Goal: Find specific fact: Find contact information

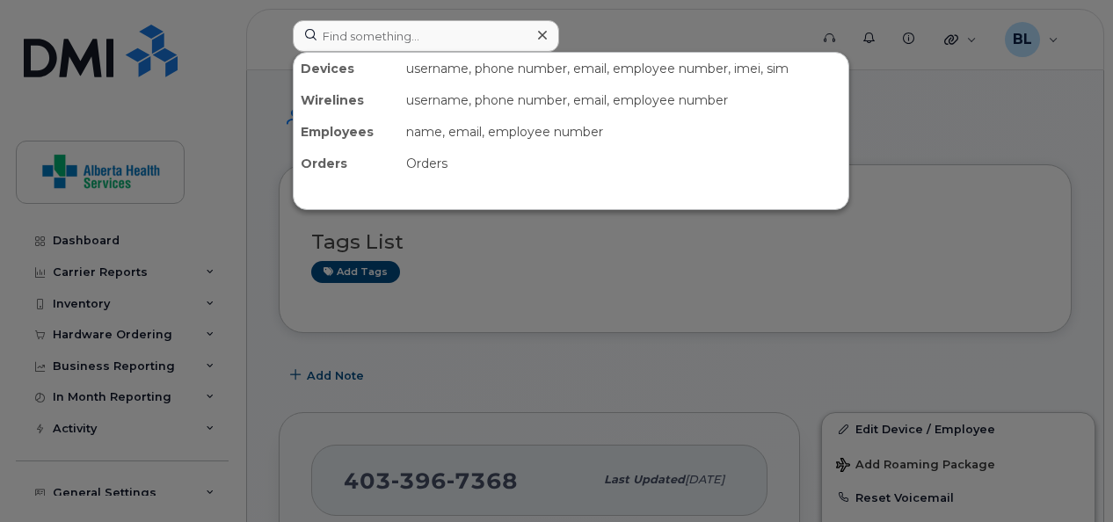
scroll to position [370, 0]
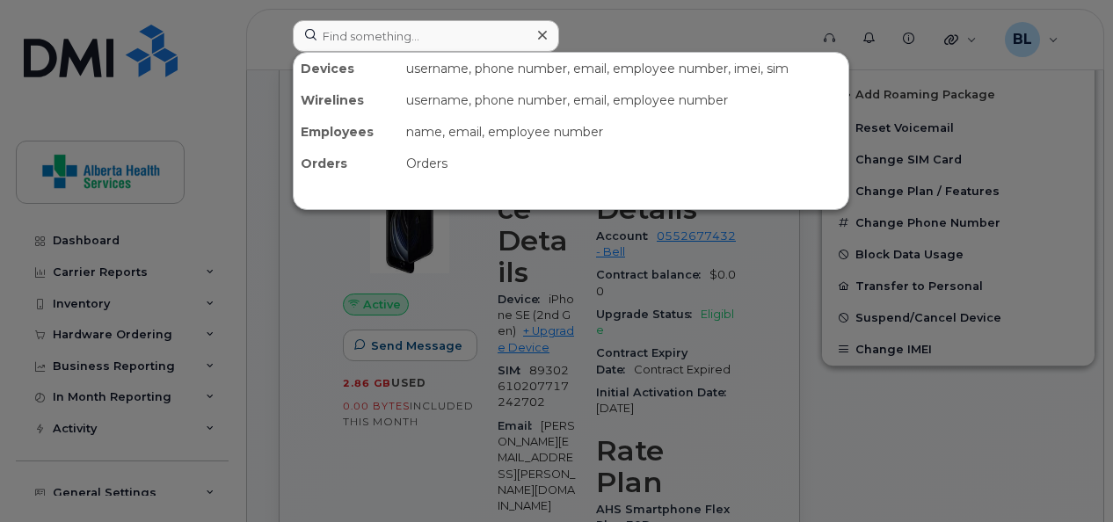
click at [403, 33] on input at bounding box center [426, 36] width 266 height 32
type input "[PHONE_NUMBER]"
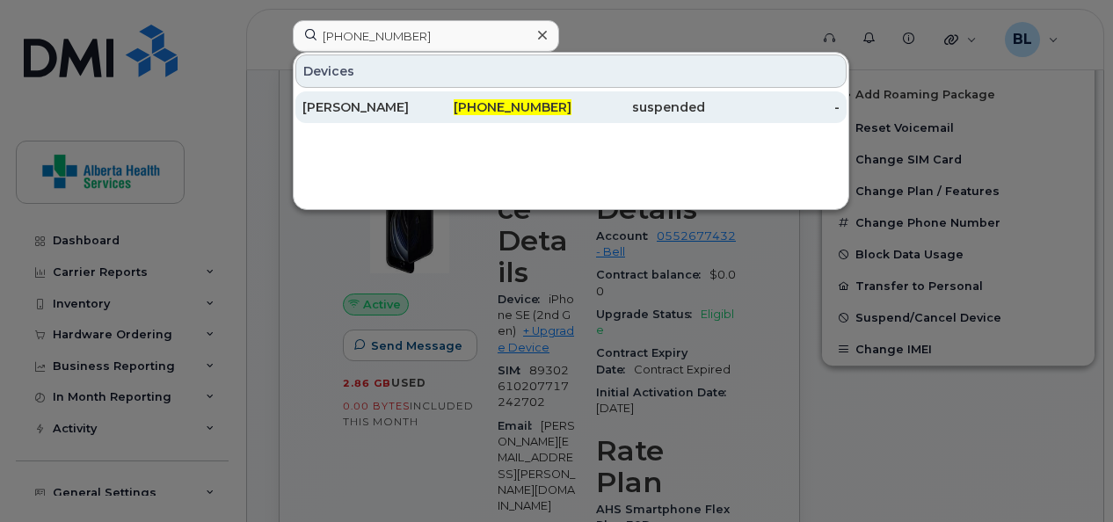
click at [345, 99] on div "[PERSON_NAME]" at bounding box center [370, 108] width 135 height 18
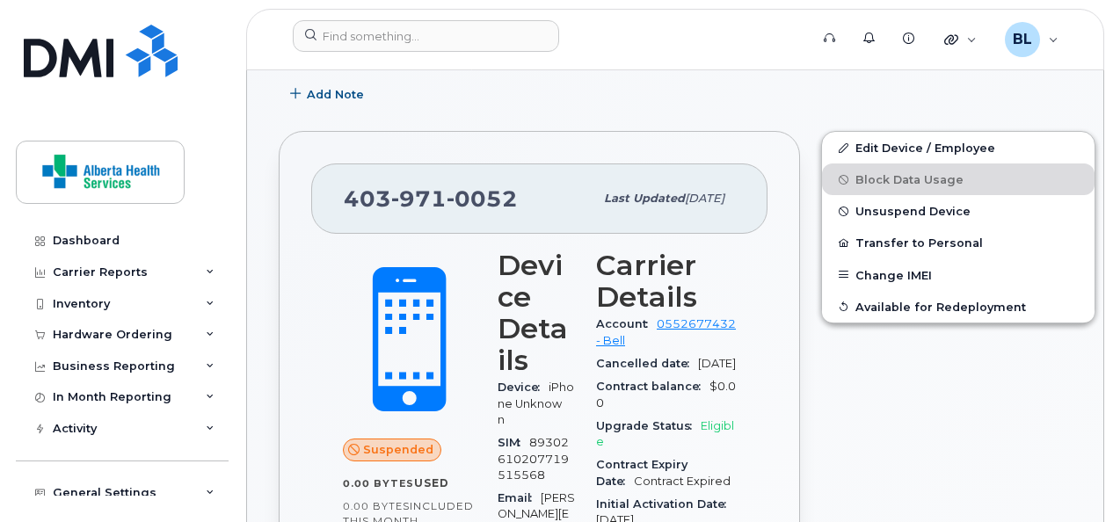
scroll to position [332, 0]
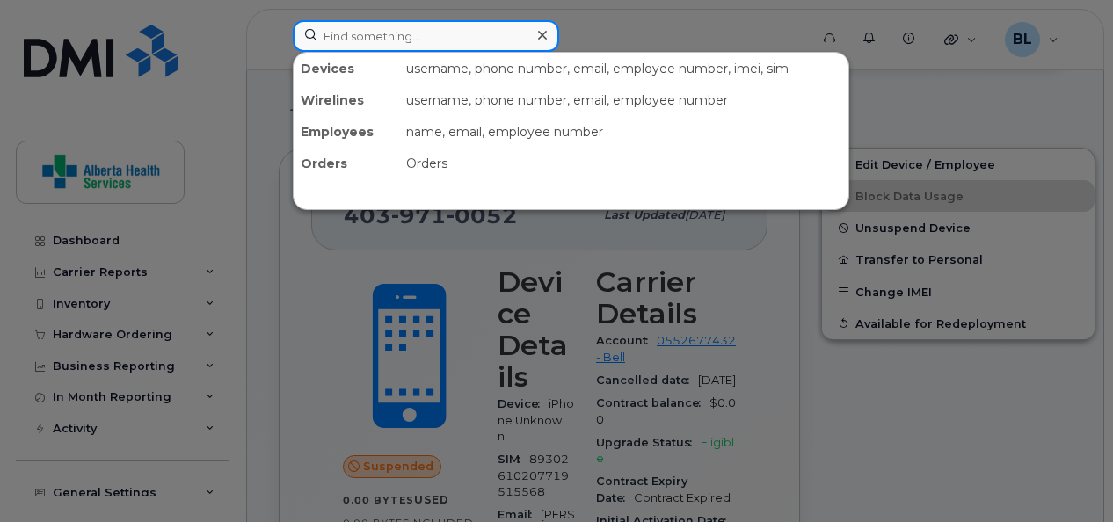
click at [414, 40] on input at bounding box center [426, 36] width 266 height 32
paste input "[PHONE_NUMBER]"
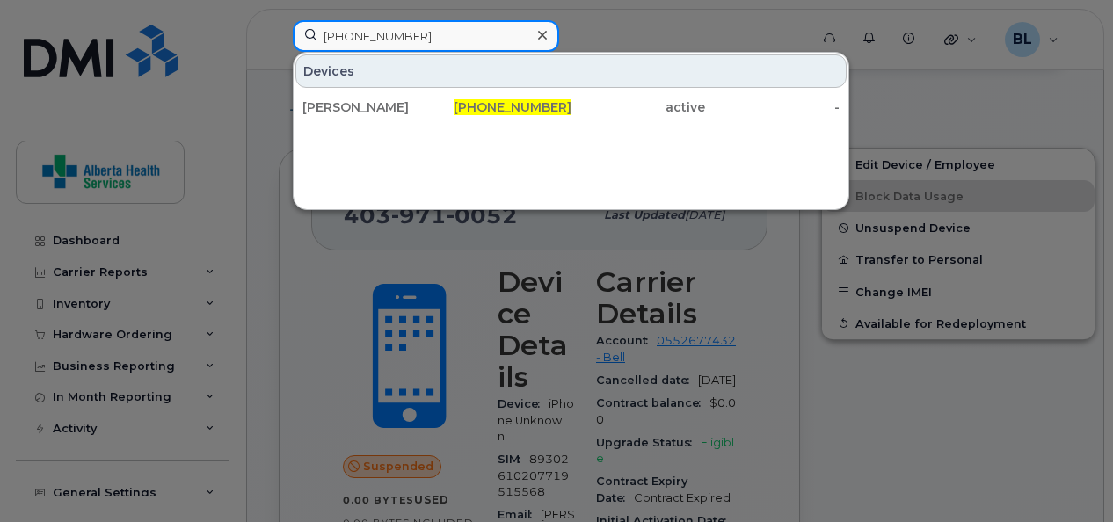
type input "[PHONE_NUMBER]"
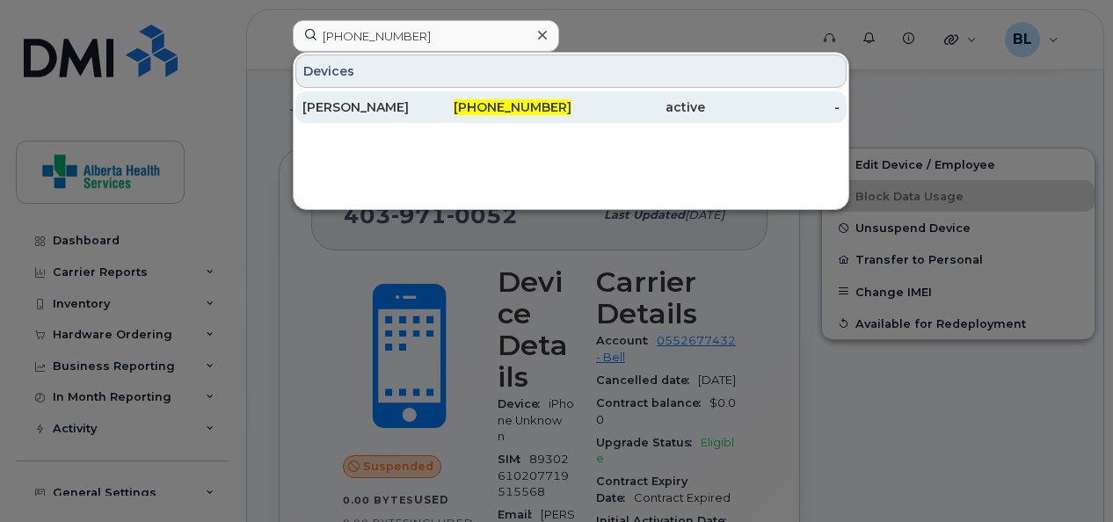
click at [355, 114] on div "[PERSON_NAME]" at bounding box center [370, 108] width 135 height 18
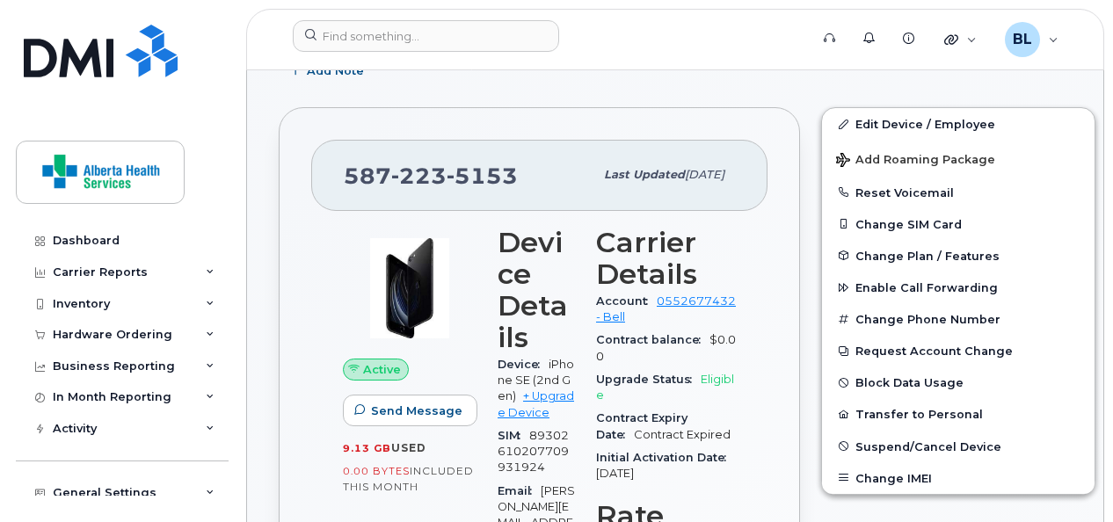
scroll to position [306, 0]
